Goal: Task Accomplishment & Management: Use online tool/utility

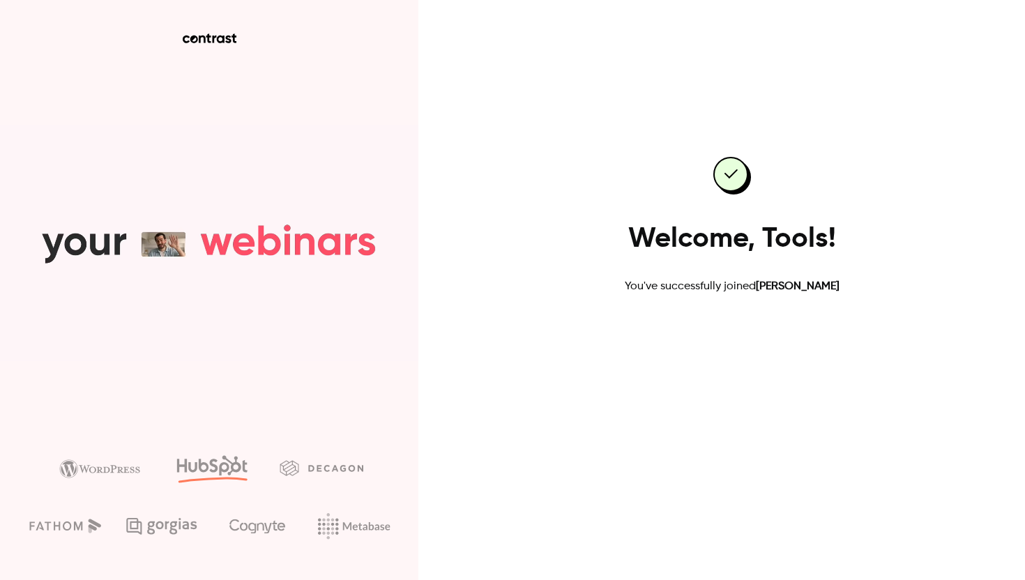
click at [740, 340] on link "Go to dashboard" at bounding box center [732, 339] width 118 height 33
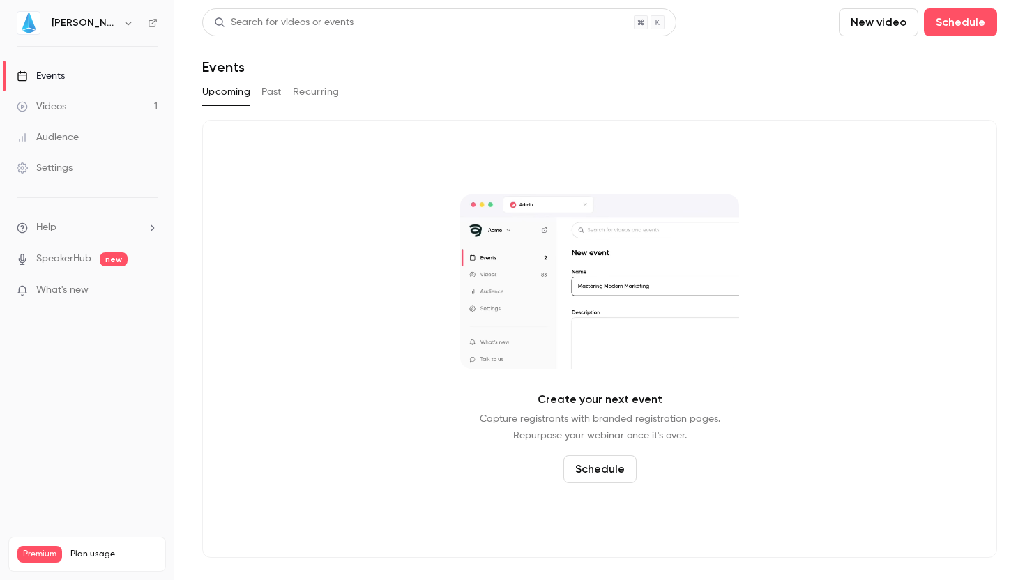
click at [77, 166] on link "Settings" at bounding box center [87, 168] width 174 height 31
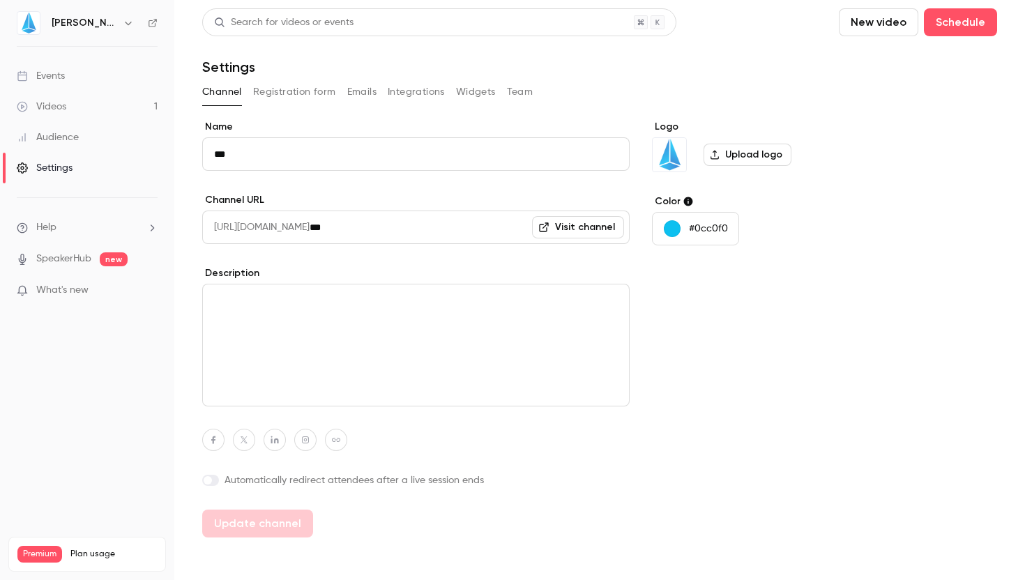
click at [402, 93] on button "Integrations" at bounding box center [416, 92] width 57 height 22
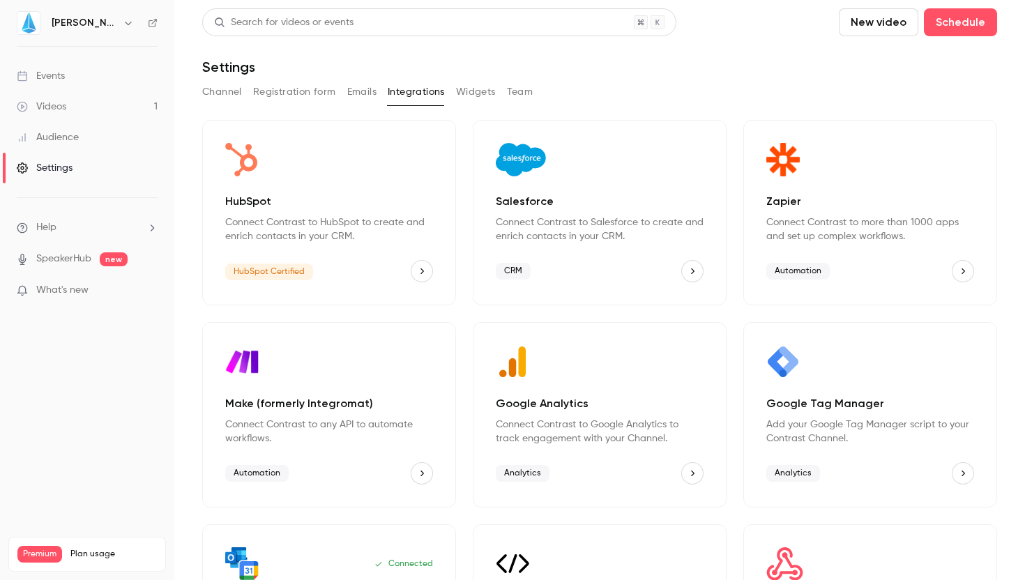
click at [417, 270] on icon "HubSpot" at bounding box center [422, 271] width 10 height 10
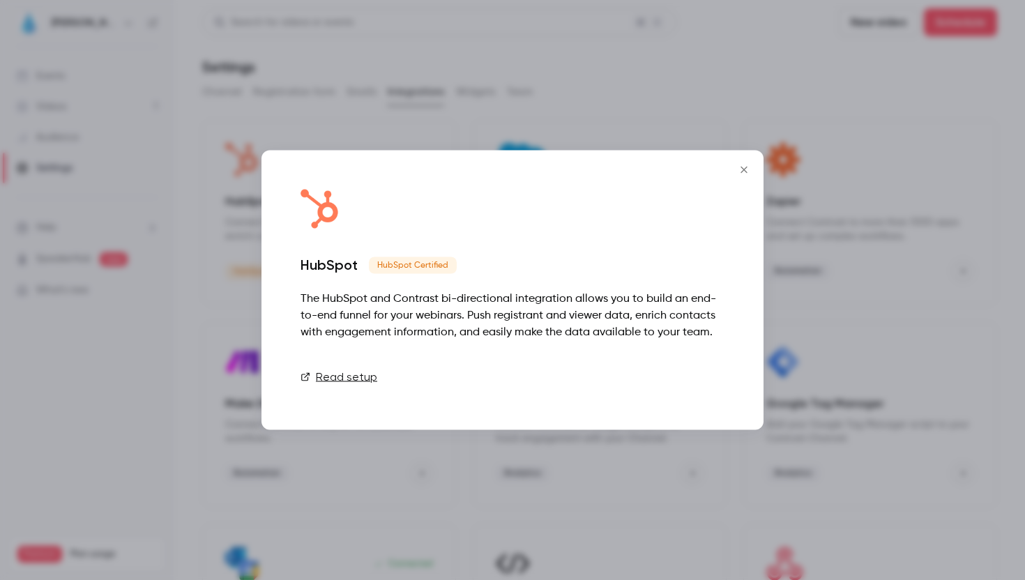
click at [678, 377] on link "Connect" at bounding box center [690, 377] width 70 height 28
